Goal: Information Seeking & Learning: Learn about a topic

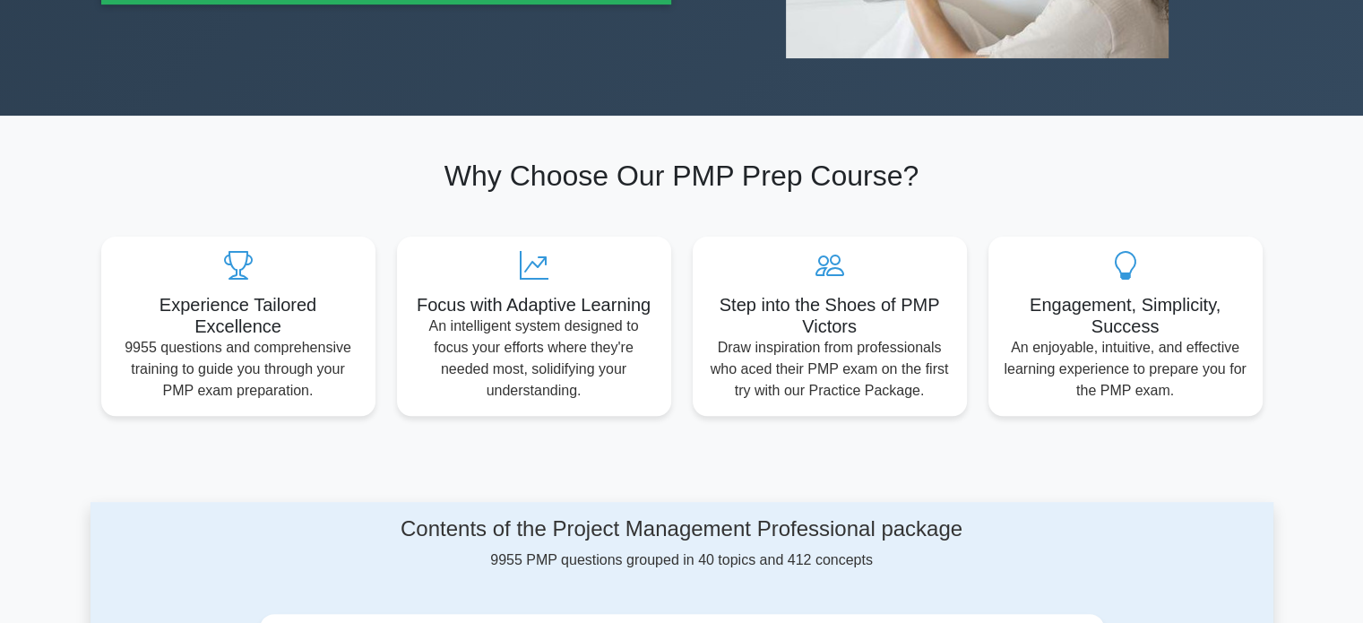
scroll to position [986, 0]
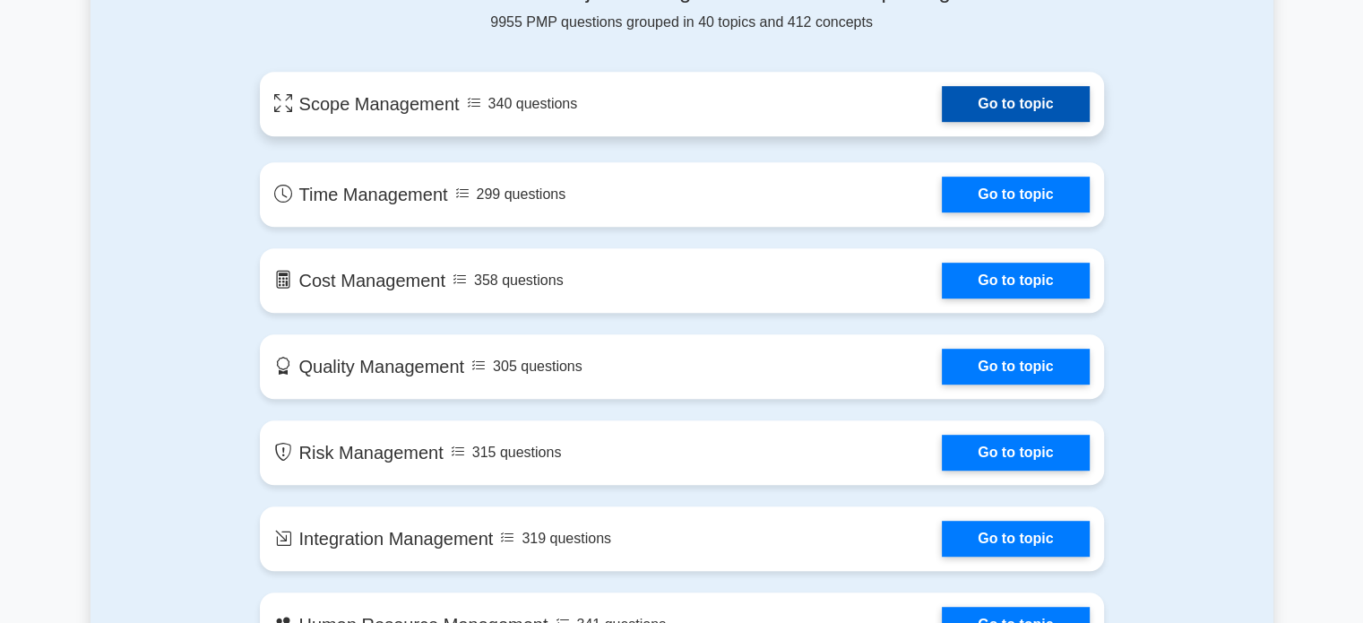
click at [997, 113] on link "Go to topic" at bounding box center [1015, 104] width 147 height 36
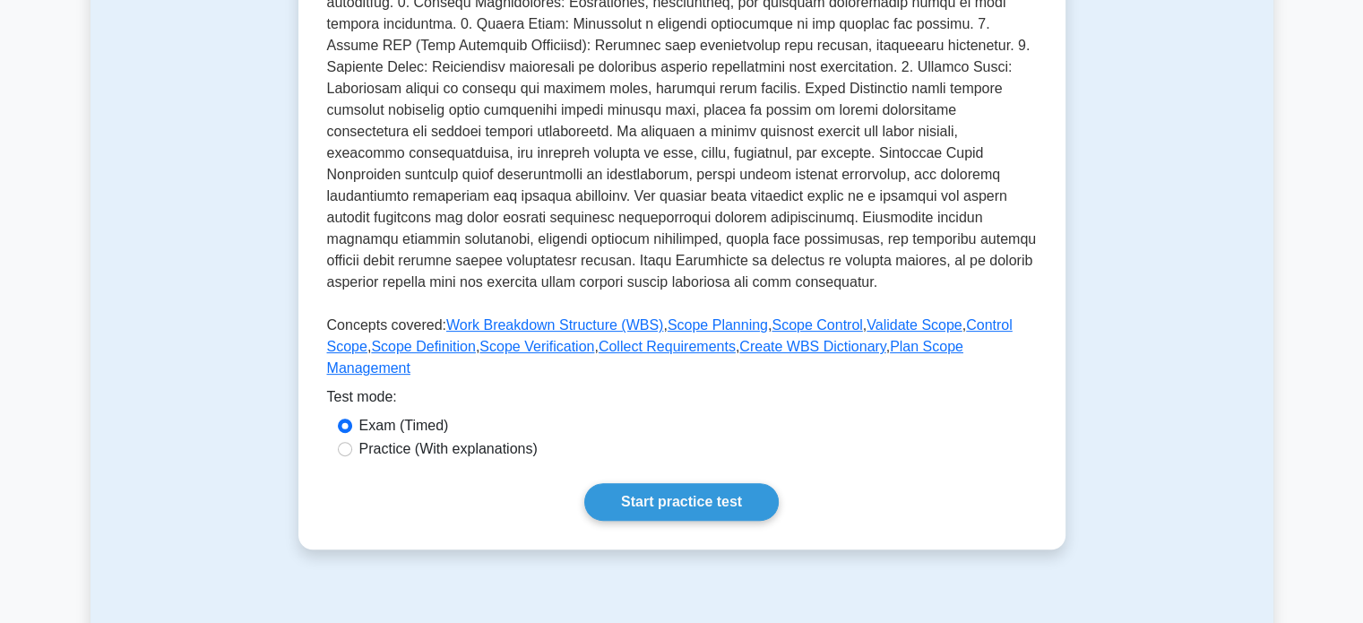
scroll to position [48, 0]
